Goal: Task Accomplishment & Management: Manage account settings

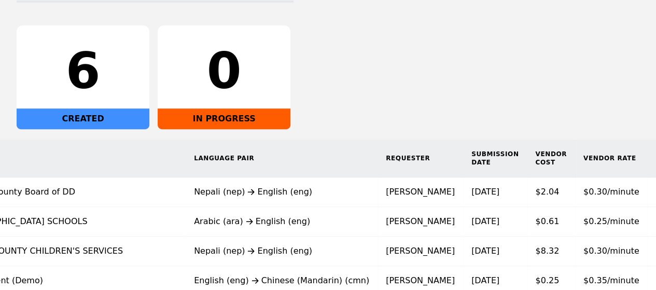
scroll to position [160, 0]
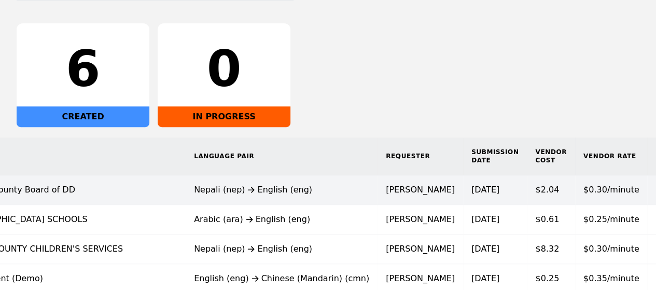
click at [463, 195] on td "9/25/2025" at bounding box center [495, 190] width 64 height 30
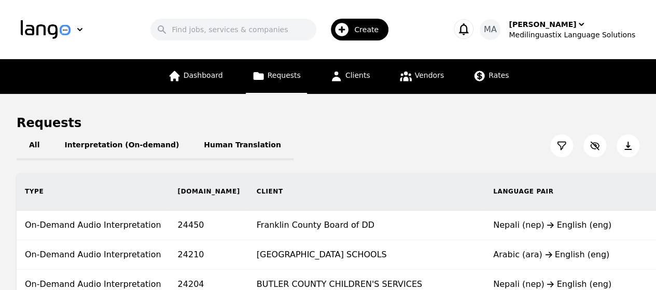
click at [630, 149] on icon at bounding box center [628, 146] width 7 height 8
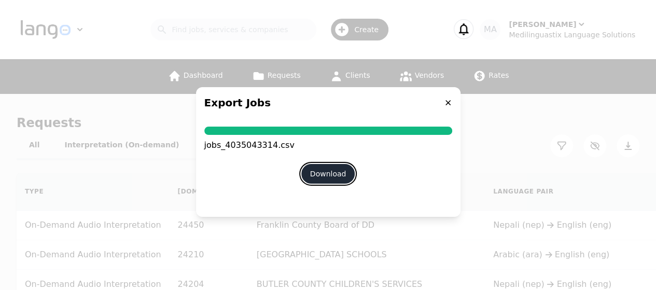
click at [324, 170] on button "Download" at bounding box center [328, 174] width 54 height 20
click at [444, 100] on icon at bounding box center [448, 103] width 8 height 8
